Goal: Transaction & Acquisition: Purchase product/service

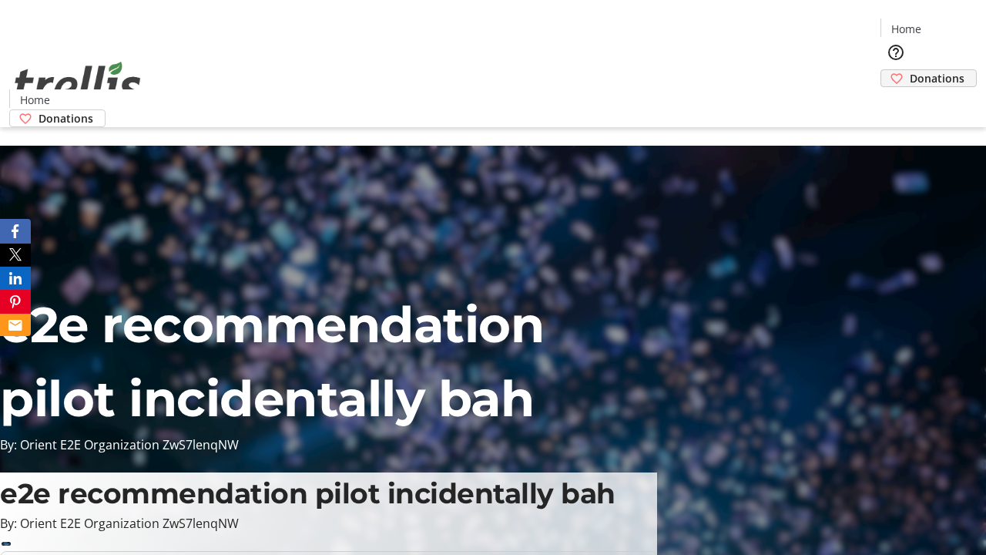
click at [910, 70] on span "Donations" at bounding box center [937, 78] width 55 height 16
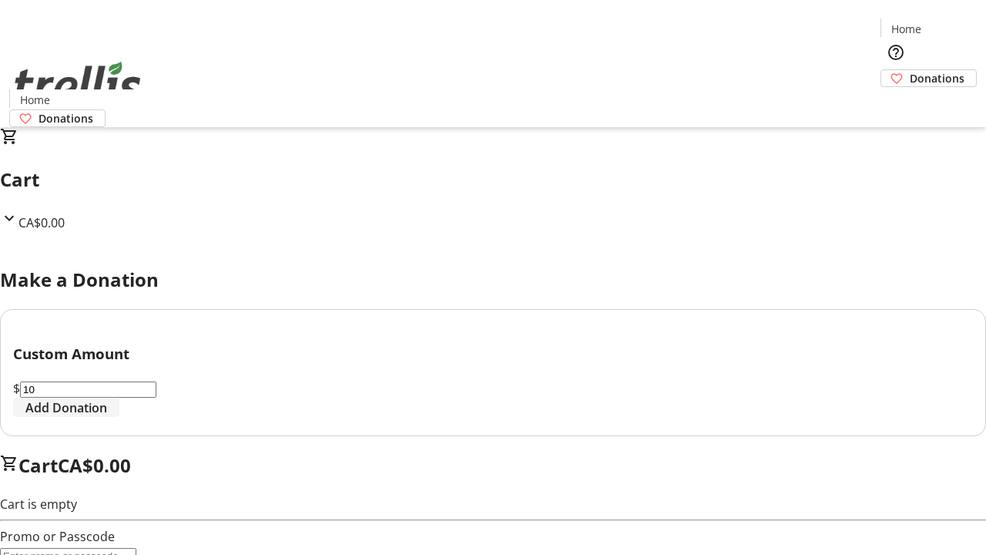
click at [107, 417] on span "Add Donation" at bounding box center [66, 407] width 82 height 18
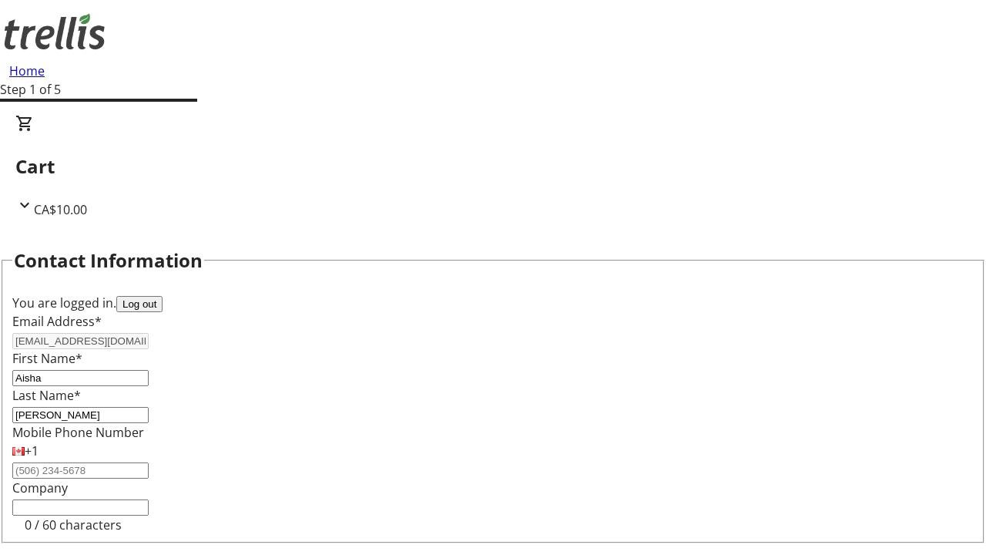
select select "CA"
type input "[STREET_ADDRESS][PERSON_NAME]"
type input "Kelowna"
select select "BC"
type input "Kelowna"
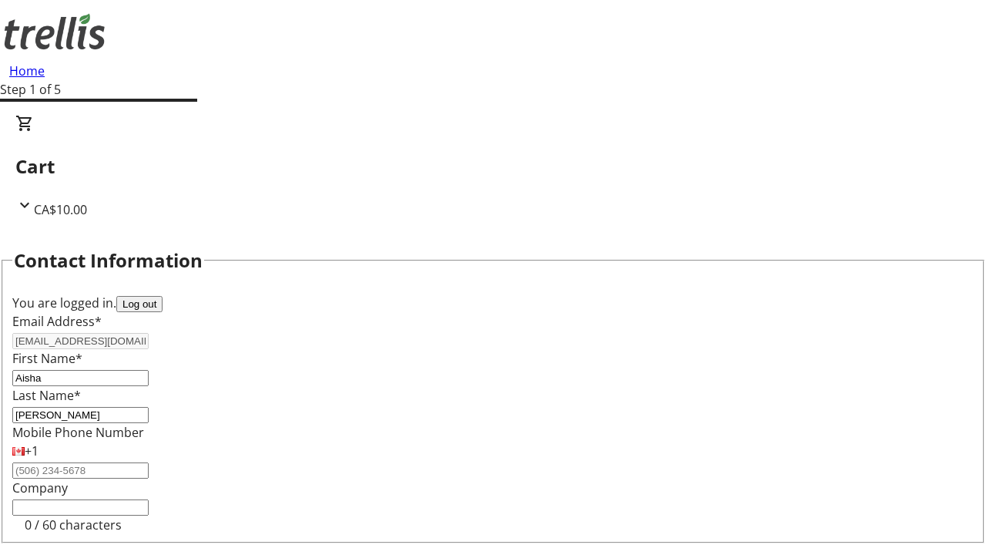
type input "V1Y 0C2"
